Goal: Transaction & Acquisition: Purchase product/service

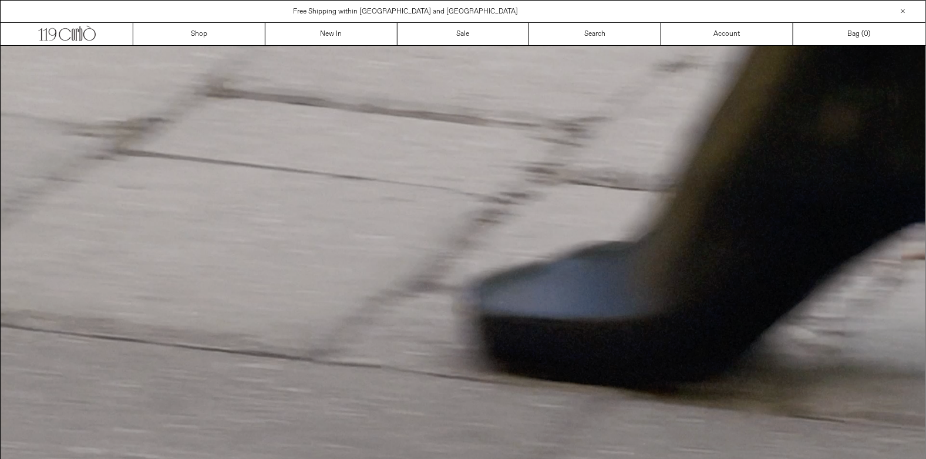
click at [693, 7] on div "Free Shipping within [GEOGRAPHIC_DATA] and [GEOGRAPHIC_DATA]" at bounding box center [406, 11] width 810 height 11
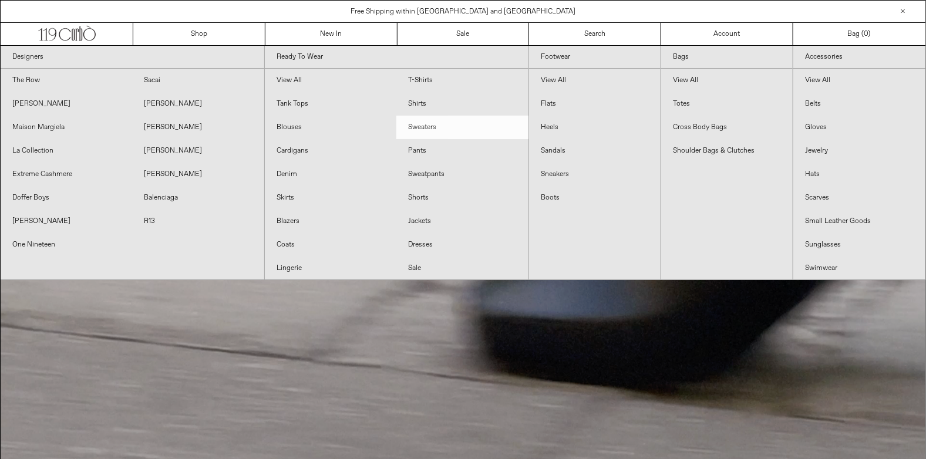
click at [424, 124] on link "Sweaters" at bounding box center [461, 127] width 131 height 23
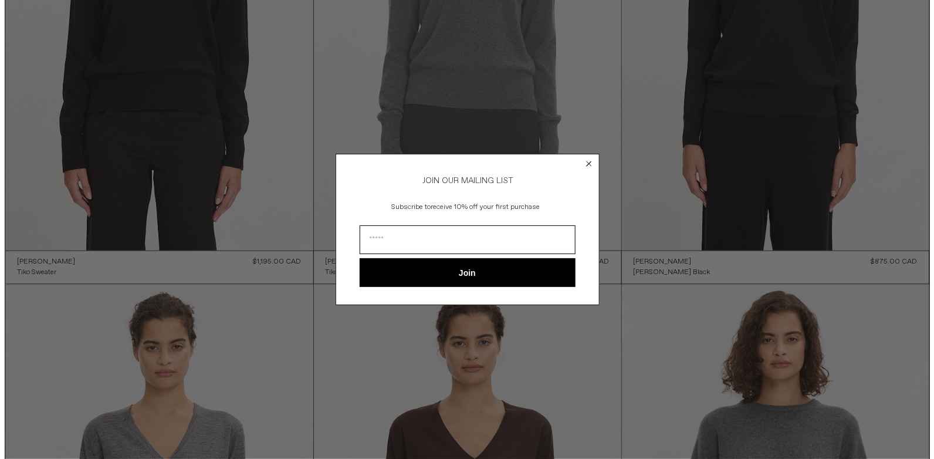
scroll to position [822, 0]
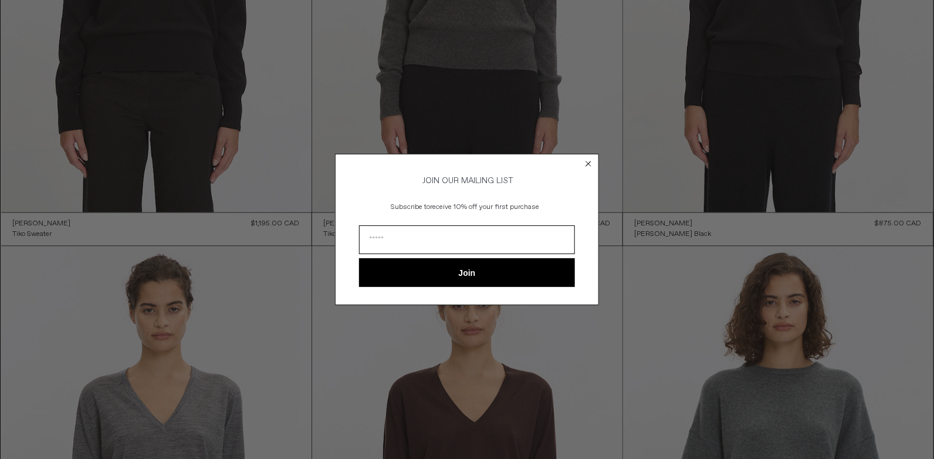
click at [590, 158] on circle "Close dialog" at bounding box center [588, 163] width 11 height 11
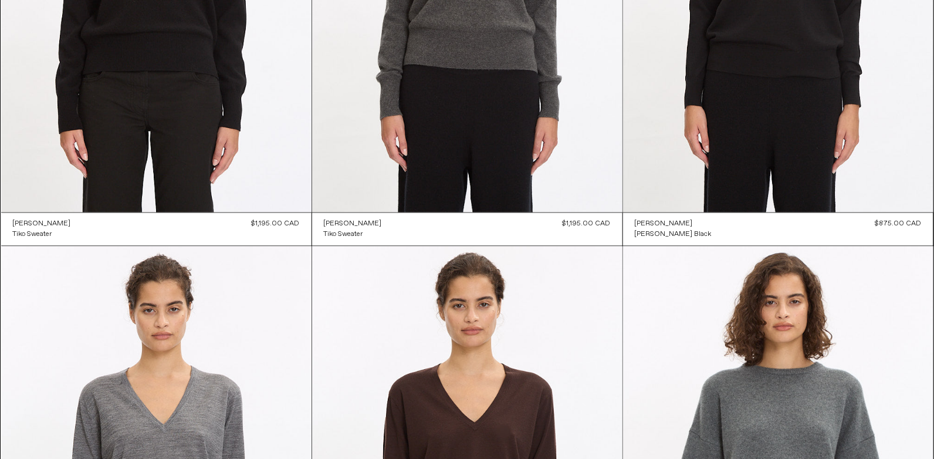
click at [588, 161] on div "Close dialog JOIN OUR MAILING LIST Subscribe to receive 10% off your first purc…" at bounding box center [467, 247] width 264 height 175
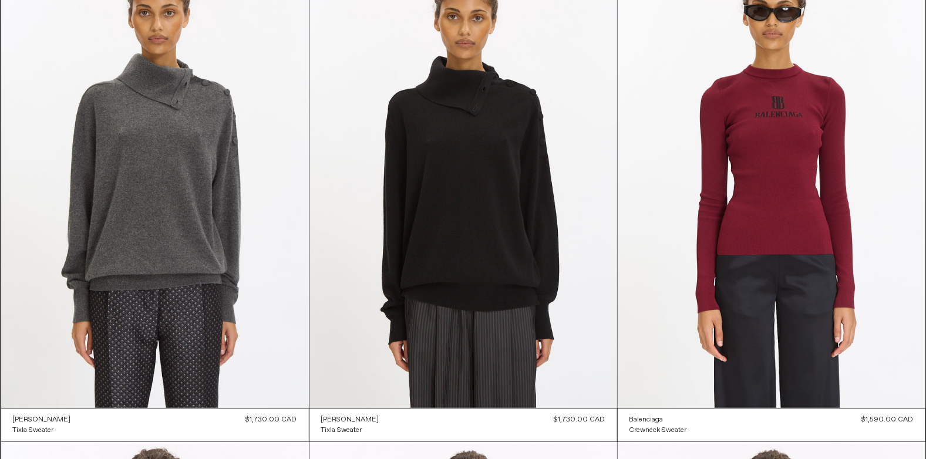
scroll to position [0, 0]
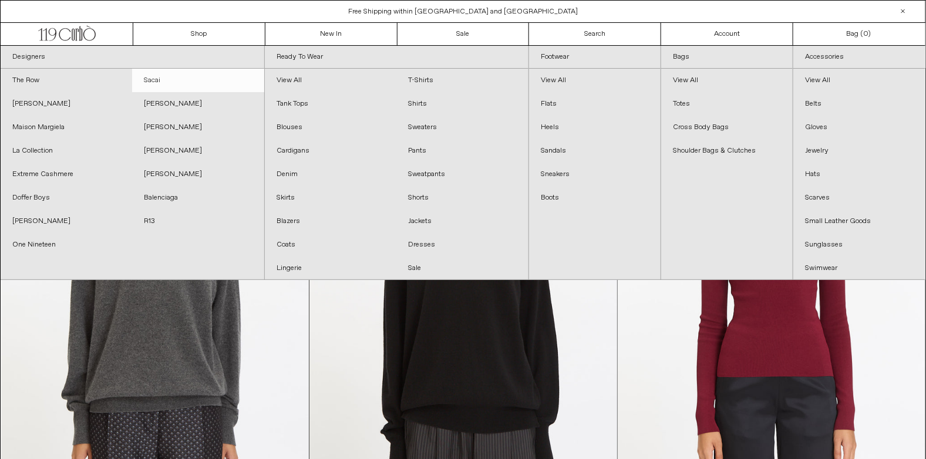
click at [168, 71] on link "Sacai" at bounding box center [197, 80] width 131 height 23
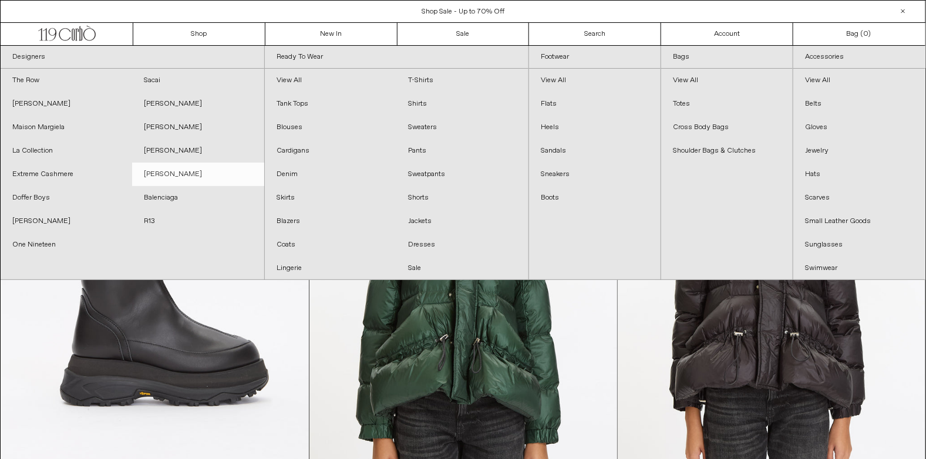
click at [183, 170] on link "[PERSON_NAME]" at bounding box center [197, 174] width 131 height 23
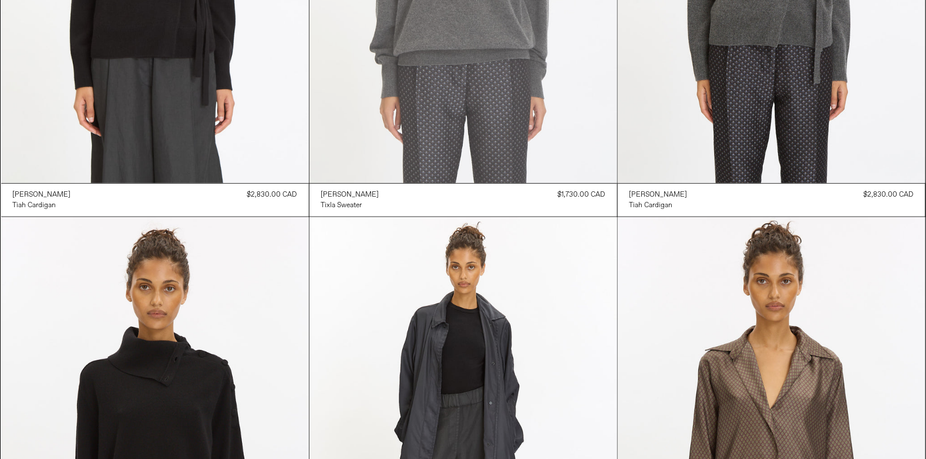
scroll to position [348, 0]
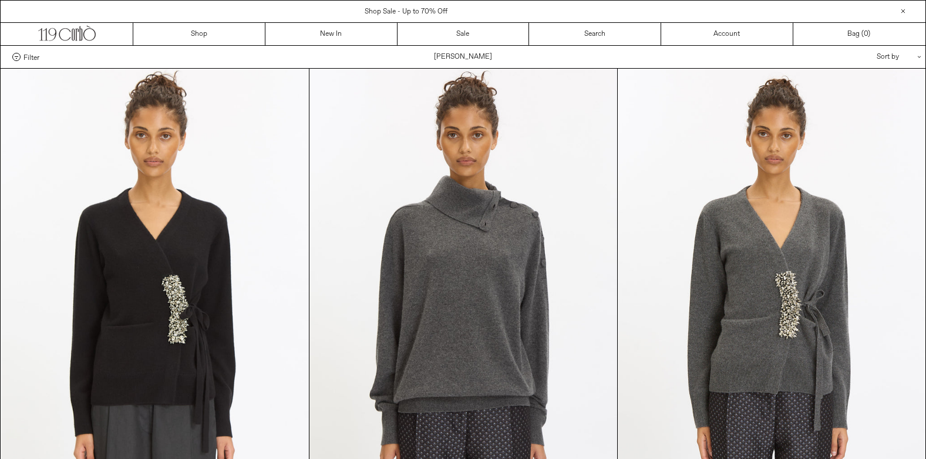
scroll to position [348, 0]
